Goal: Task Accomplishment & Management: Manage account settings

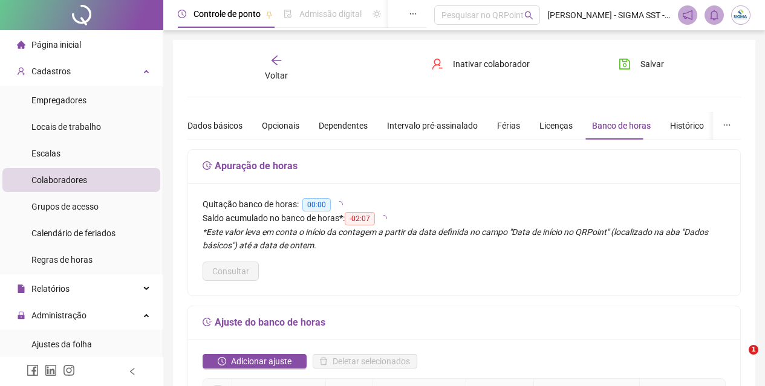
click at [272, 56] on icon "arrow-left" at bounding box center [276, 60] width 12 height 12
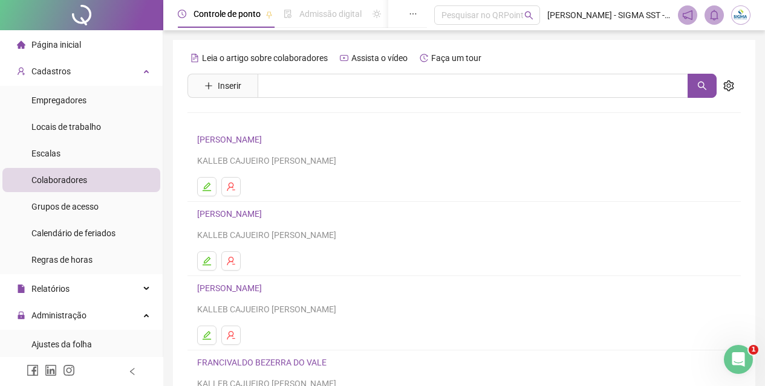
scroll to position [181, 0]
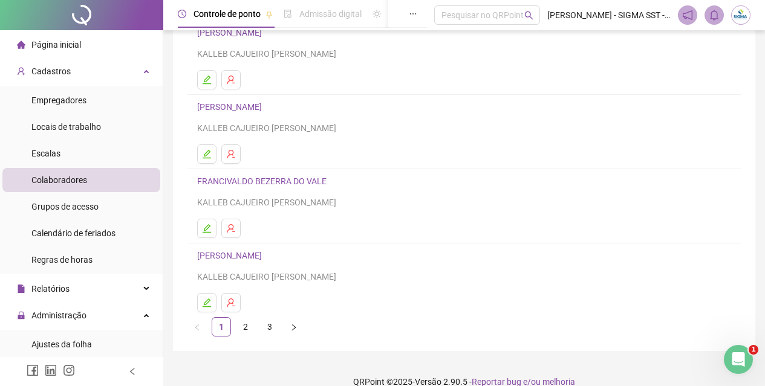
click at [239, 333] on link "2" at bounding box center [245, 327] width 18 height 18
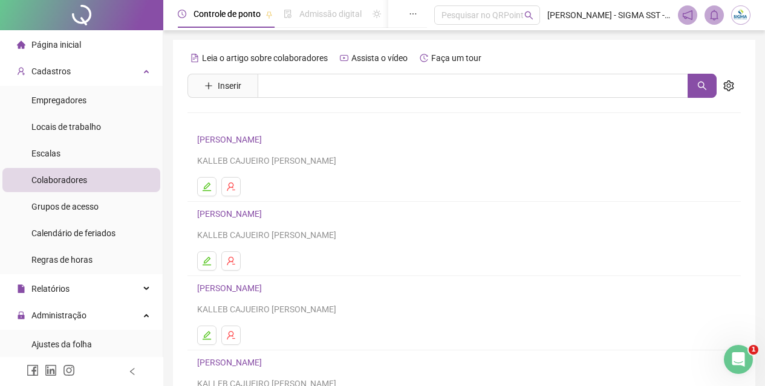
click at [227, 141] on link "[PERSON_NAME]" at bounding box center [231, 140] width 68 height 10
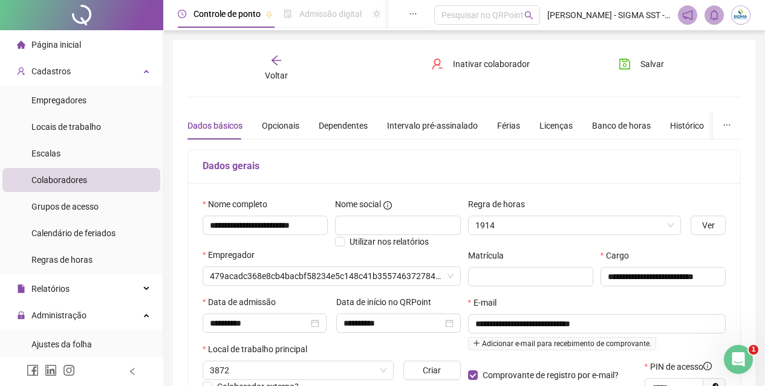
type input "**********"
click at [596, 127] on div "Banco de horas" at bounding box center [621, 125] width 59 height 13
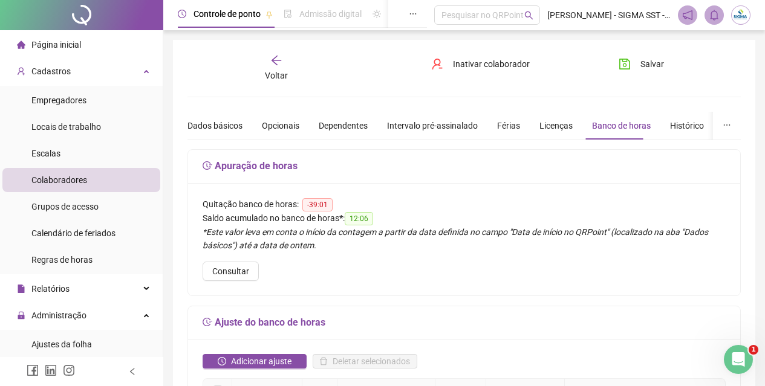
click at [281, 75] on span "Voltar" at bounding box center [276, 76] width 23 height 10
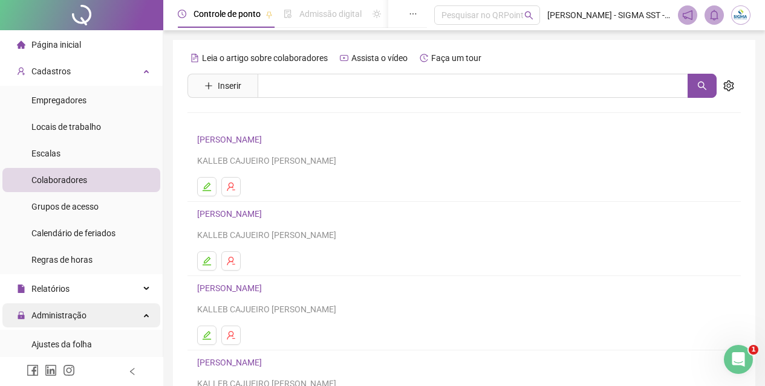
click at [85, 311] on div "Administração" at bounding box center [81, 315] width 158 height 24
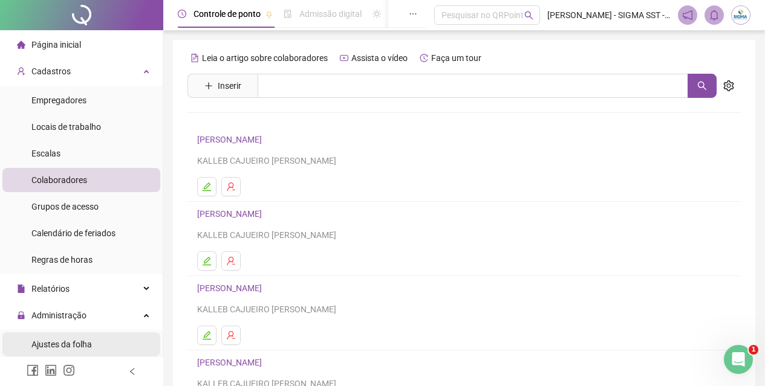
click at [81, 337] on div "Ajustes da folha" at bounding box center [61, 344] width 60 height 24
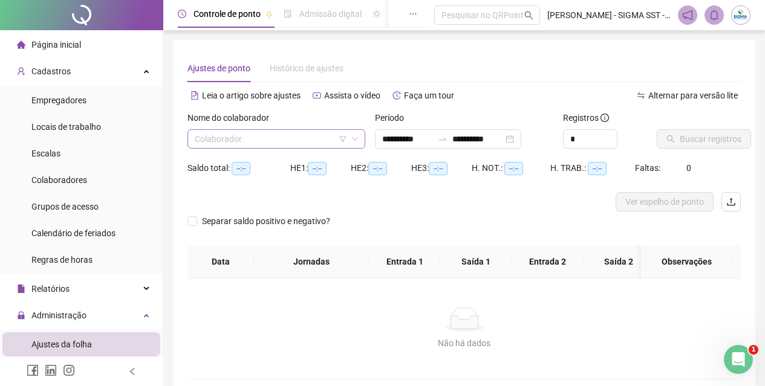
click at [254, 139] on input "search" at bounding box center [271, 139] width 152 height 18
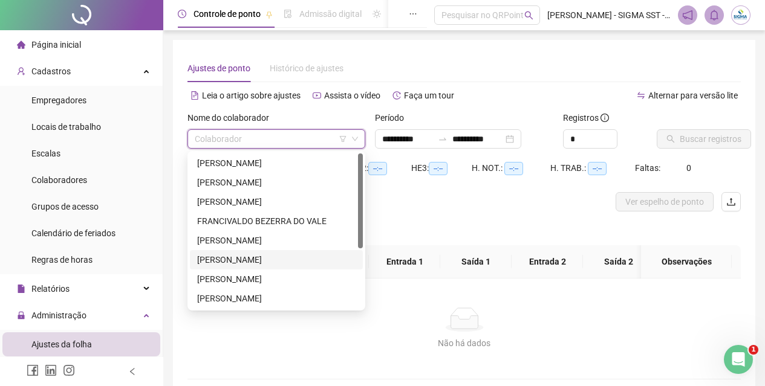
scroll to position [97, 0]
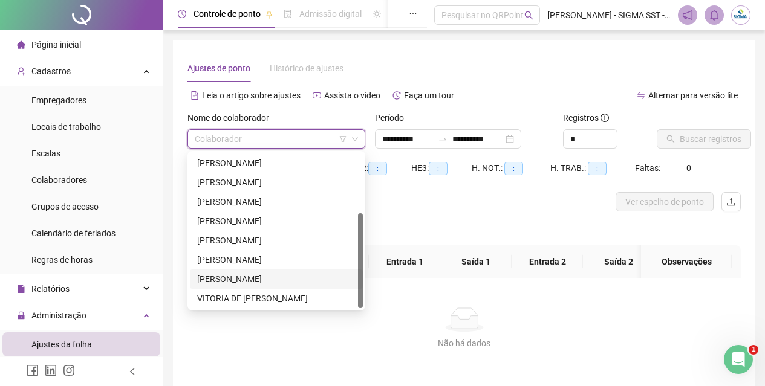
click at [236, 279] on div "[PERSON_NAME]" at bounding box center [276, 279] width 158 height 13
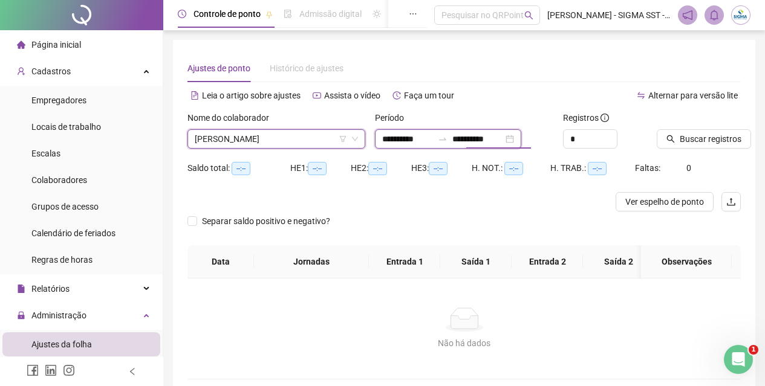
click at [503, 145] on input "**********" at bounding box center [477, 138] width 51 height 13
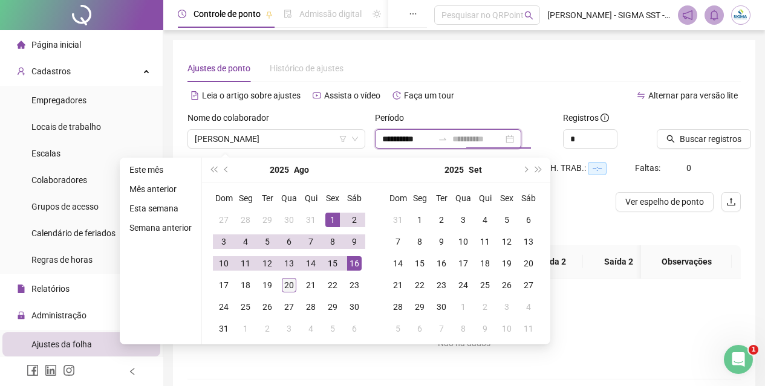
type input "**********"
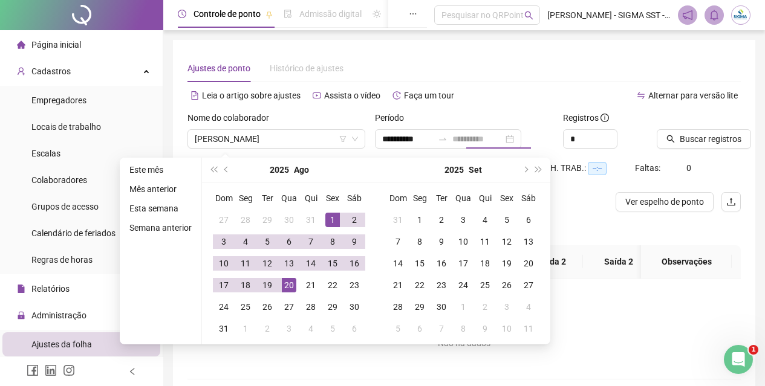
click at [291, 281] on div "20" at bounding box center [289, 285] width 15 height 15
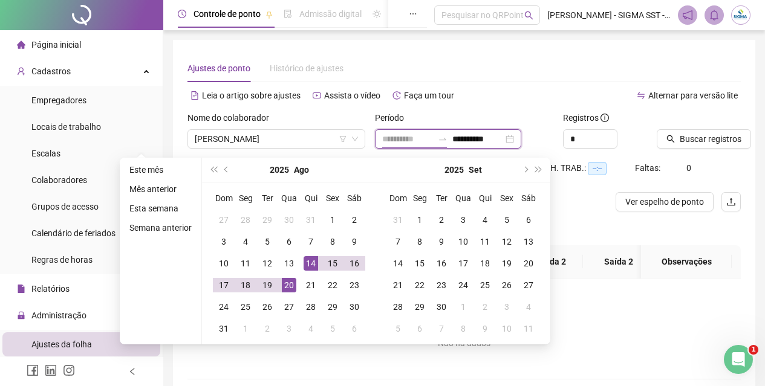
type input "**********"
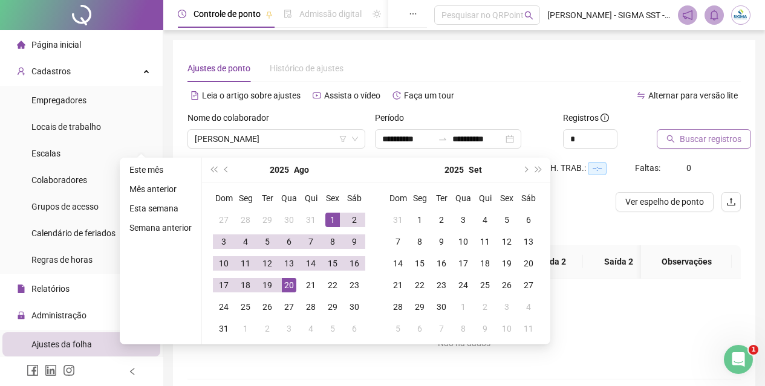
click at [686, 138] on span "Buscar registros" at bounding box center [710, 138] width 62 height 13
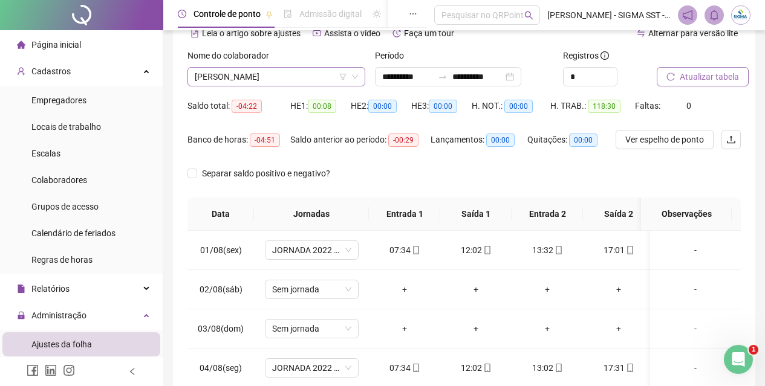
scroll to position [0, 0]
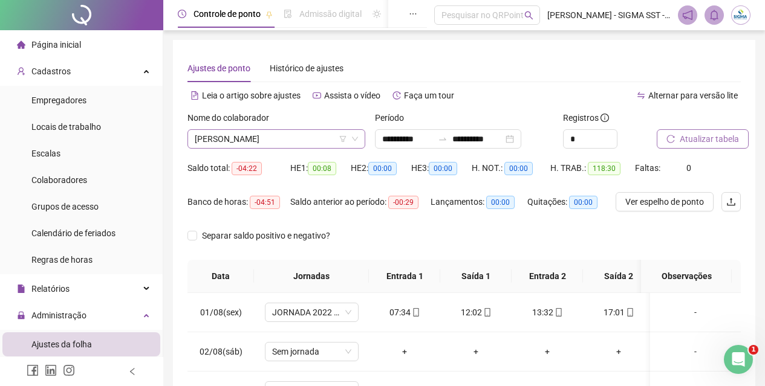
click at [301, 145] on span "[PERSON_NAME]" at bounding box center [276, 139] width 163 height 18
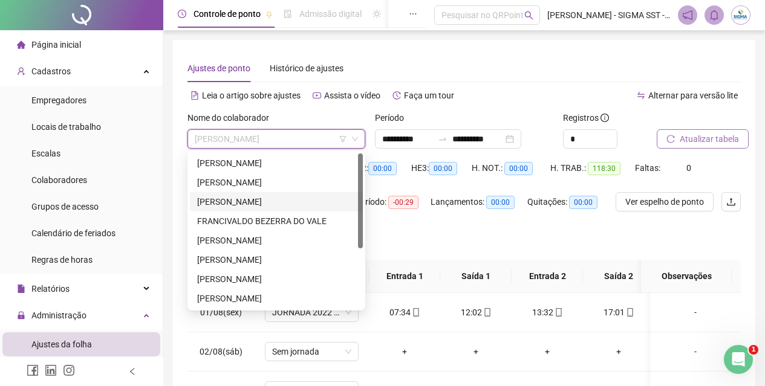
click at [245, 198] on div "[PERSON_NAME]" at bounding box center [276, 201] width 158 height 13
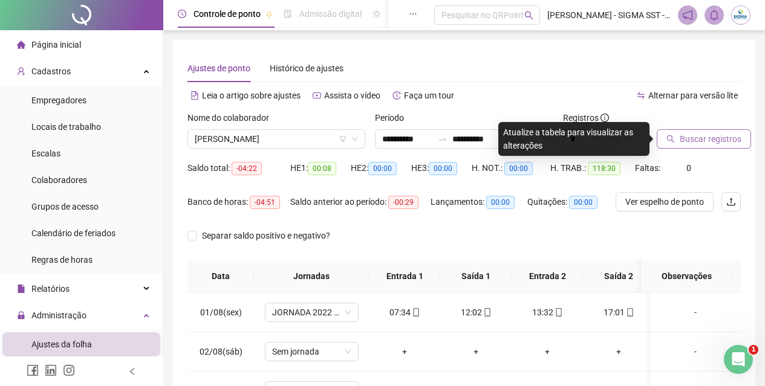
click at [687, 131] on button "Buscar registros" at bounding box center [704, 138] width 94 height 19
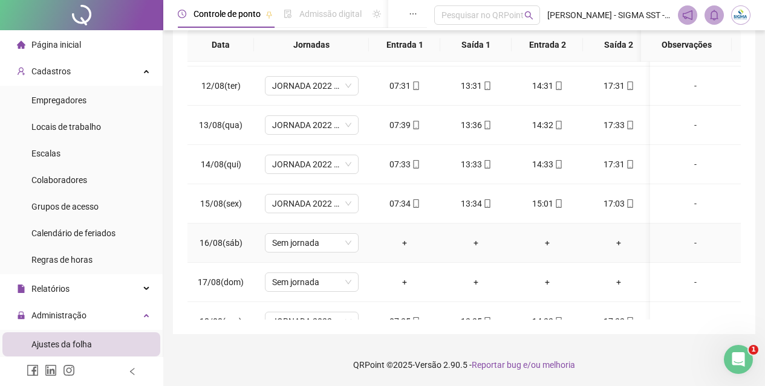
scroll to position [416, 0]
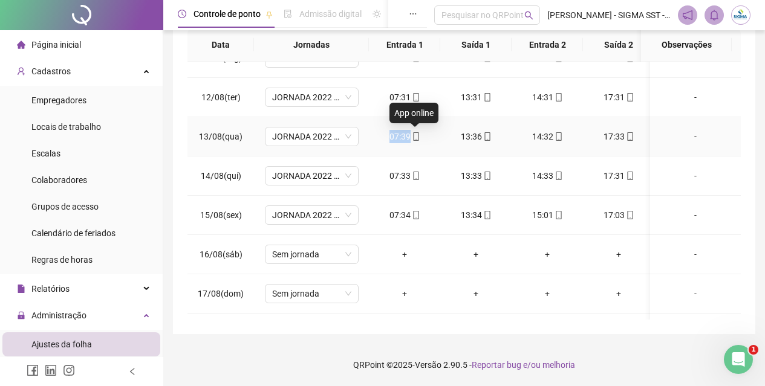
drag, startPoint x: 384, startPoint y: 140, endPoint x: 409, endPoint y: 140, distance: 24.8
click at [409, 140] on div "07:39" at bounding box center [404, 136] width 52 height 13
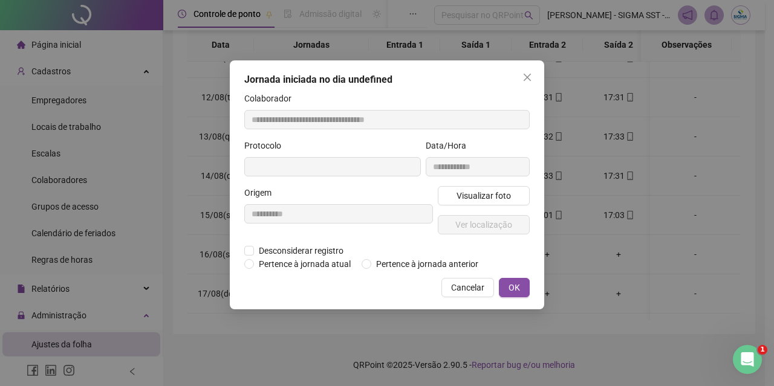
type input "**********"
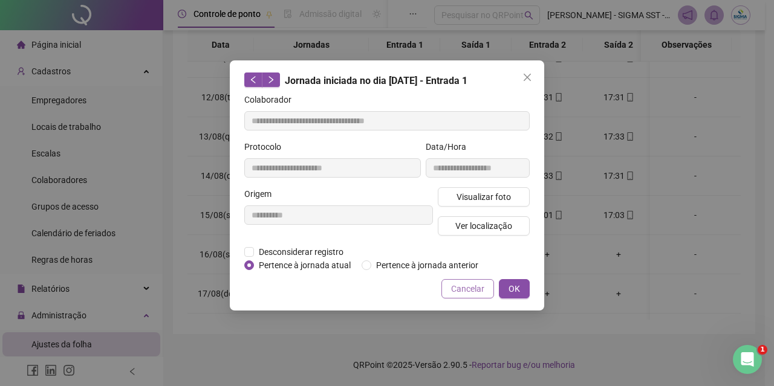
click at [465, 287] on span "Cancelar" at bounding box center [467, 288] width 33 height 13
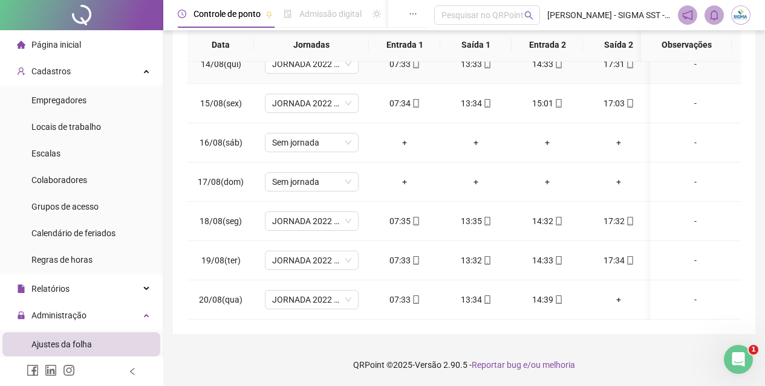
scroll to position [537, 0]
